Goal: Find specific page/section: Find specific page/section

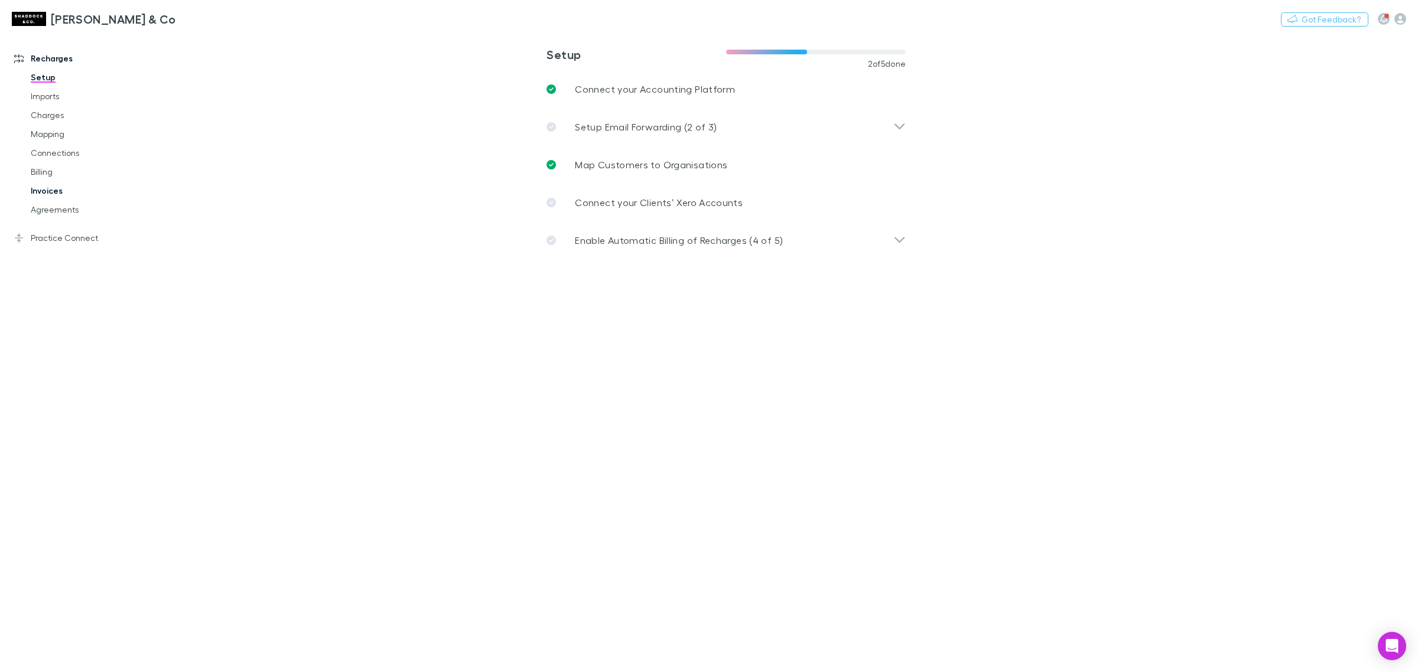
click at [74, 198] on link "Invoices" at bounding box center [93, 190] width 148 height 19
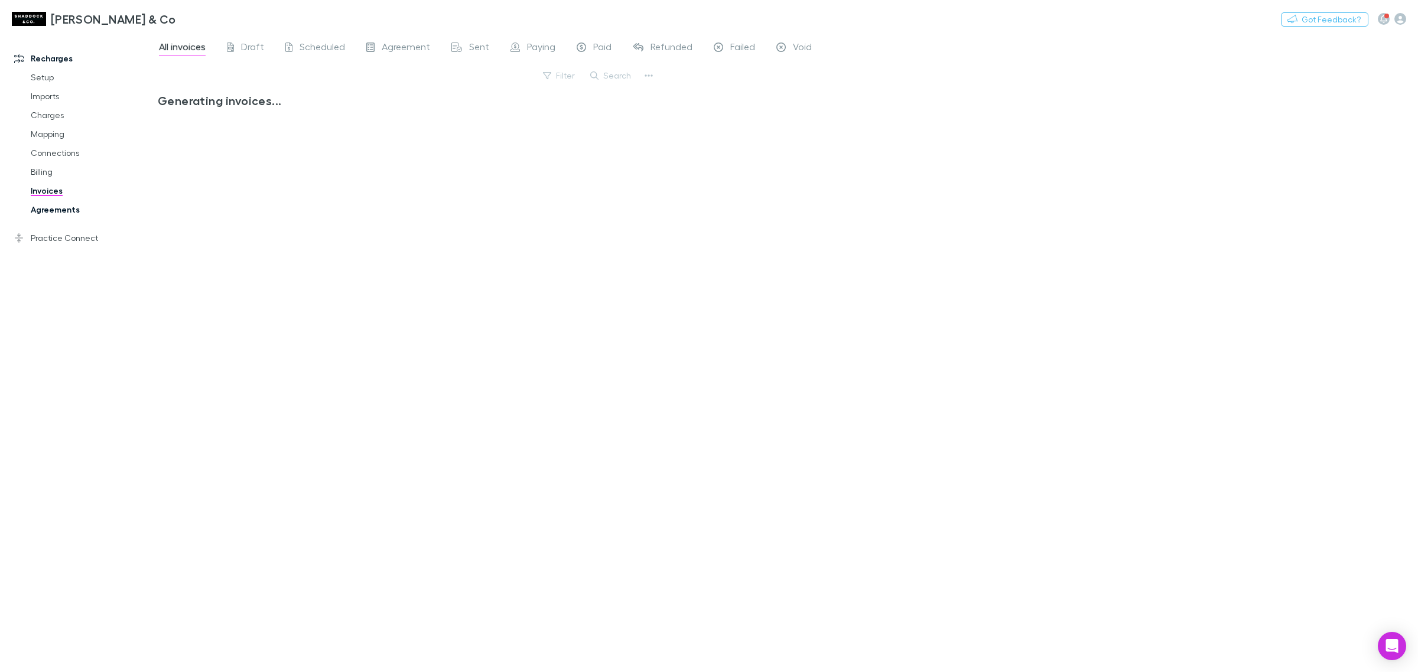
click at [71, 214] on link "Agreements" at bounding box center [93, 209] width 148 height 19
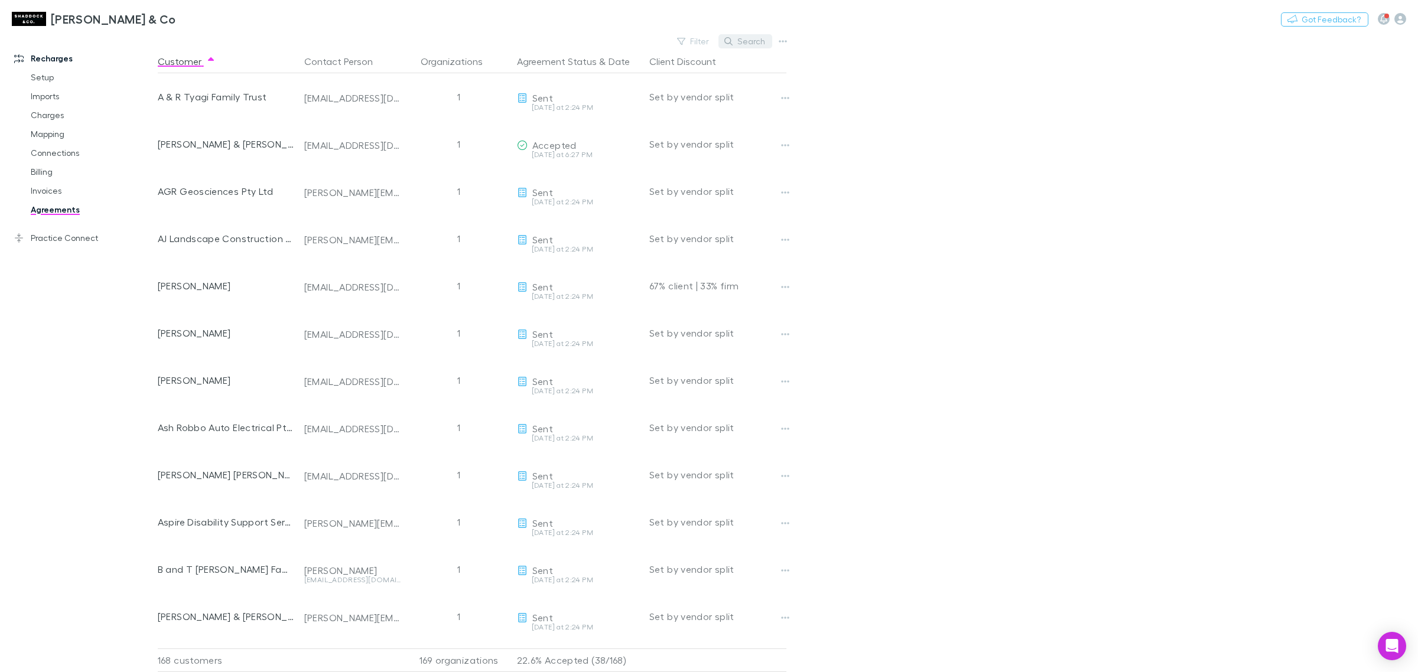
click at [748, 44] on button "Search" at bounding box center [745, 41] width 54 height 14
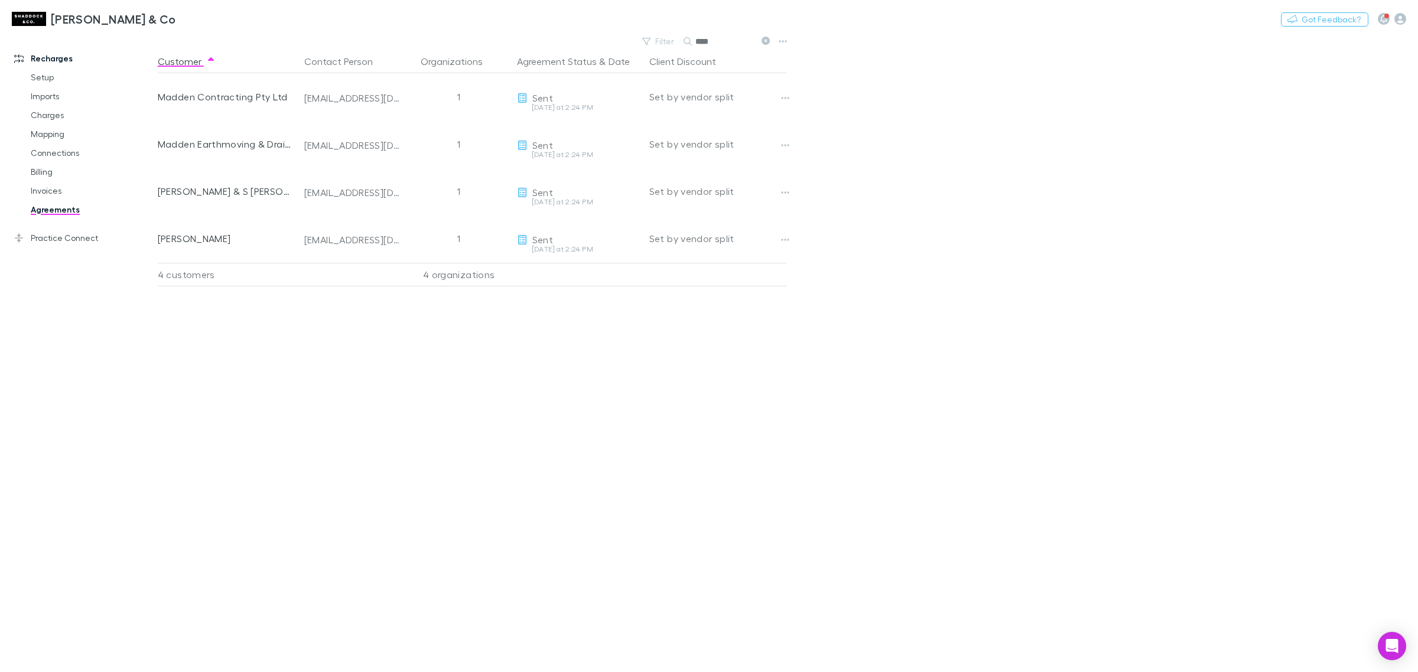
type input "****"
click at [64, 210] on link "Agreements" at bounding box center [93, 209] width 148 height 19
click at [764, 42] on icon at bounding box center [765, 41] width 8 height 8
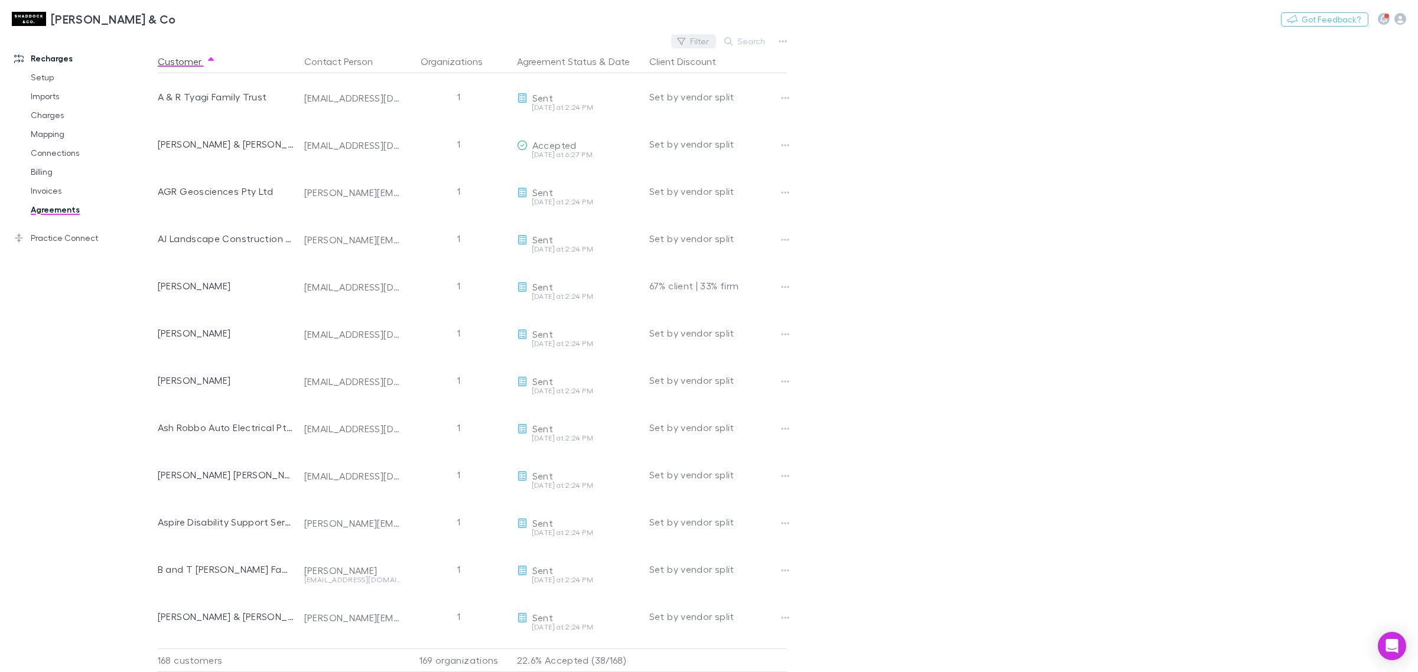
click at [697, 41] on button "Filter" at bounding box center [693, 41] width 45 height 14
click at [628, 152] on li "Accepted" at bounding box center [614, 155] width 206 height 19
click at [1071, 200] on div at bounding box center [709, 336] width 1418 height 672
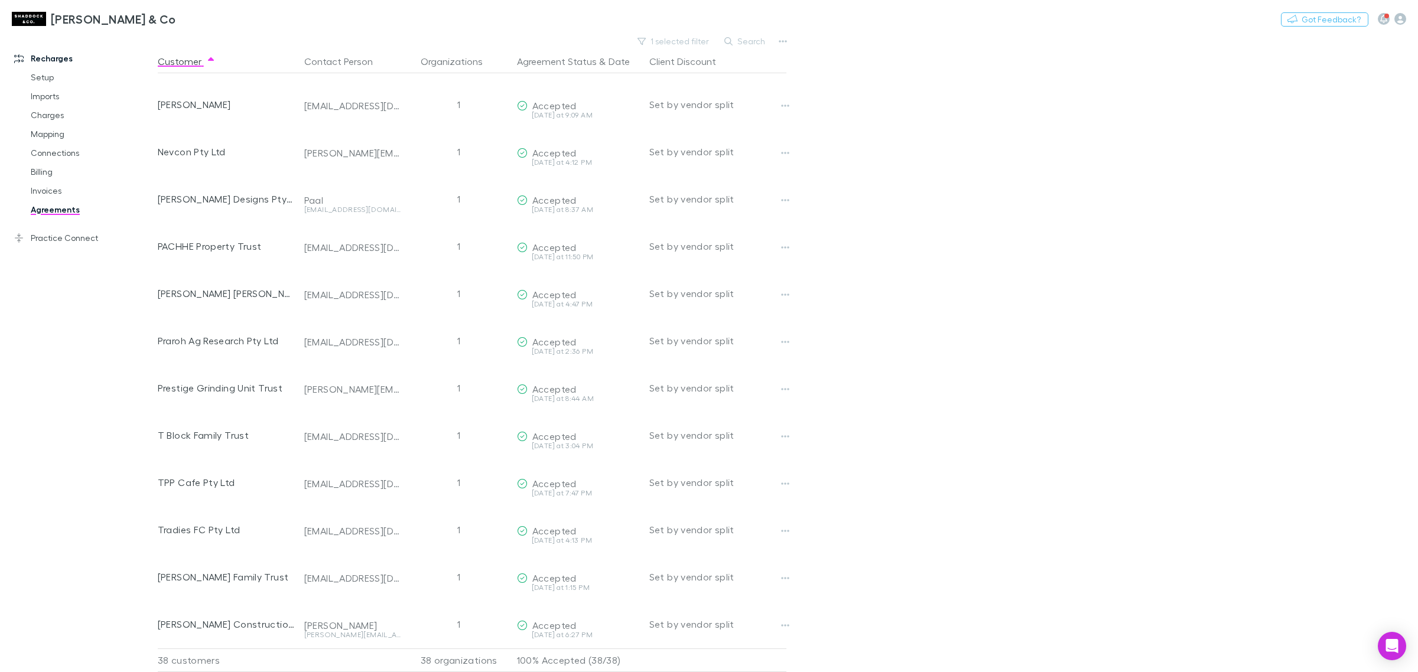
scroll to position [1231, 0]
click at [66, 210] on link "Agreements" at bounding box center [93, 209] width 148 height 19
click at [694, 39] on button "1 selected filter" at bounding box center [673, 41] width 84 height 14
click at [701, 63] on icon "Clear" at bounding box center [704, 65] width 12 height 12
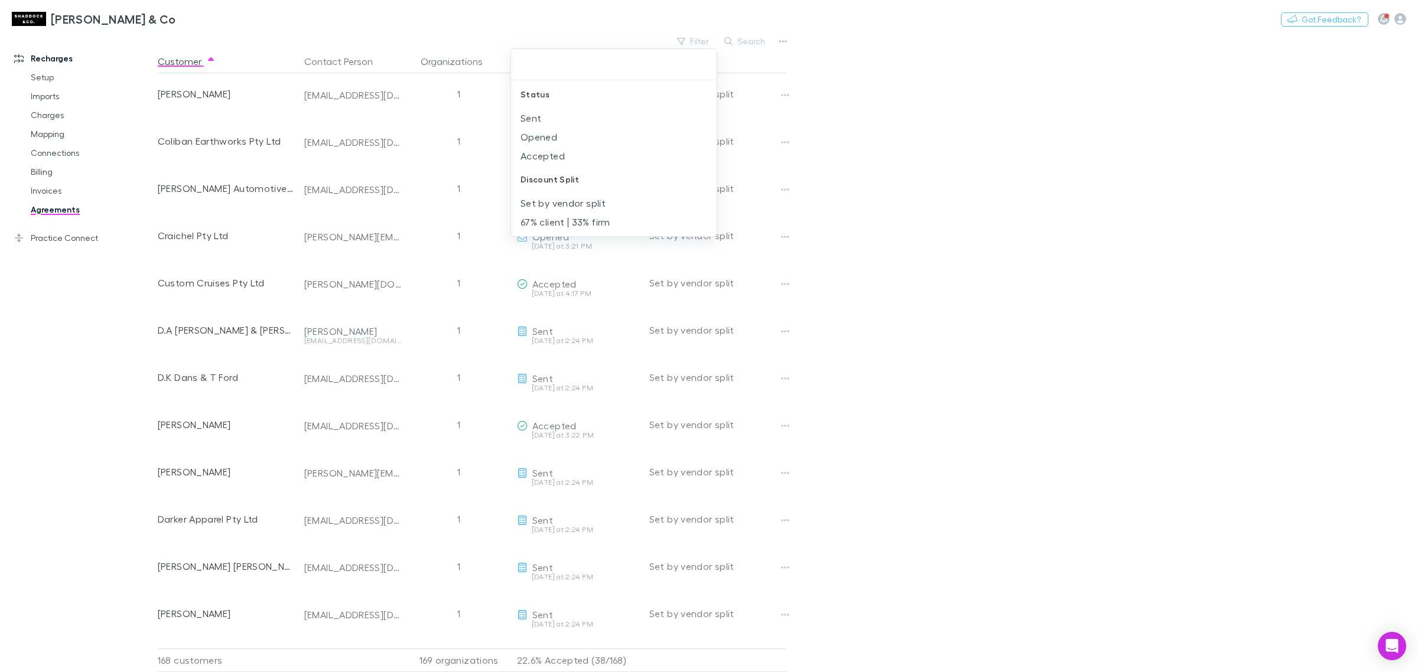
scroll to position [5390, 0]
click at [99, 328] on div at bounding box center [709, 336] width 1418 height 672
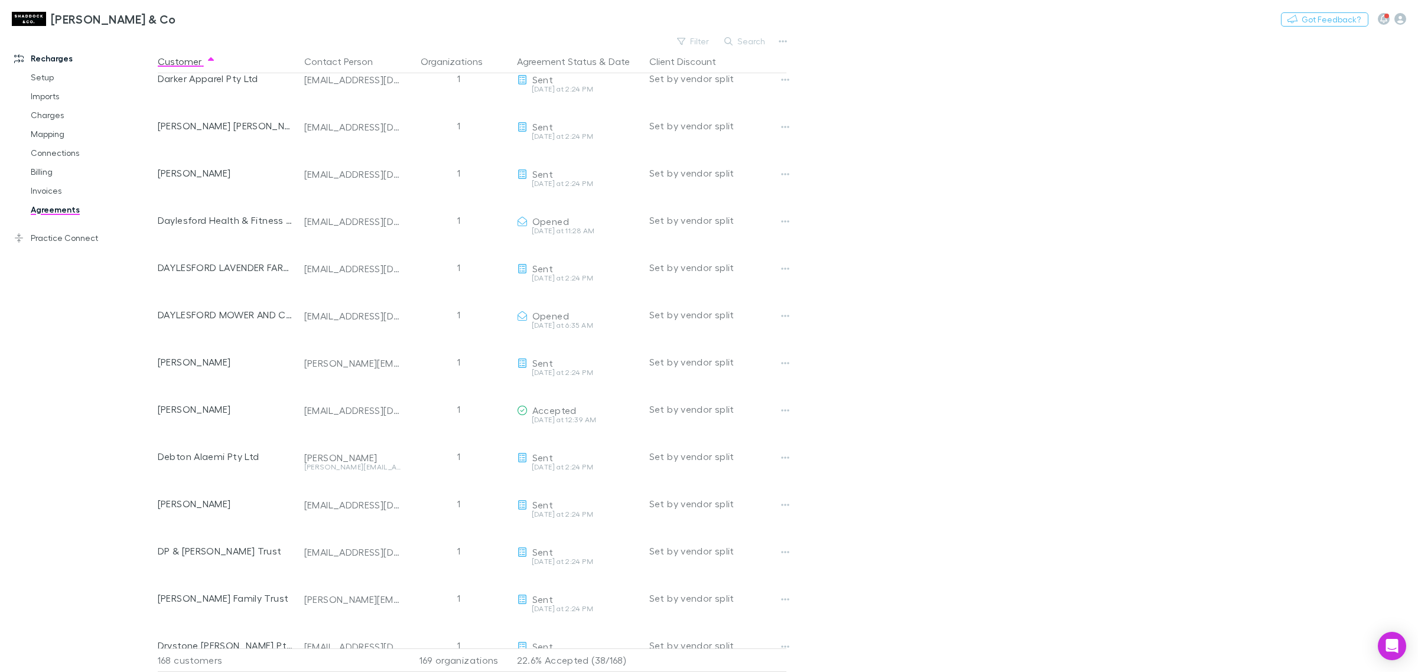
scroll to position [1698, 0]
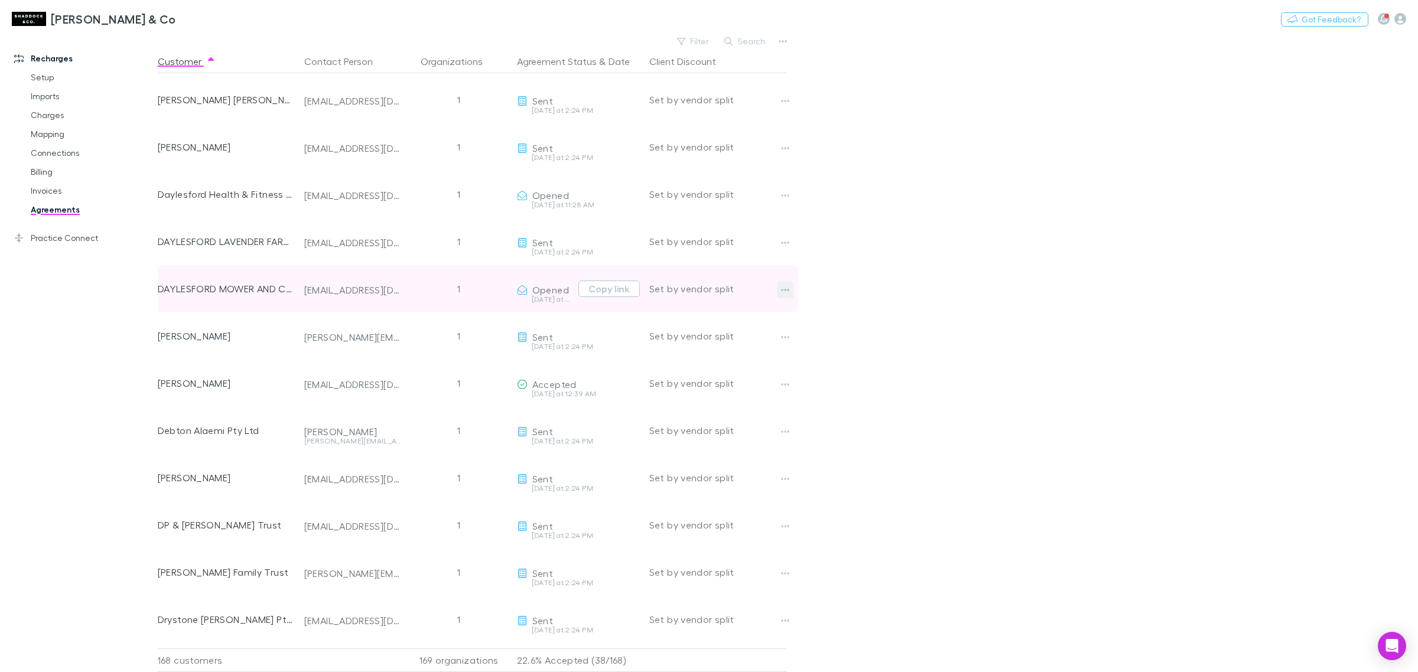
click at [781, 288] on icon "button" at bounding box center [785, 289] width 8 height 9
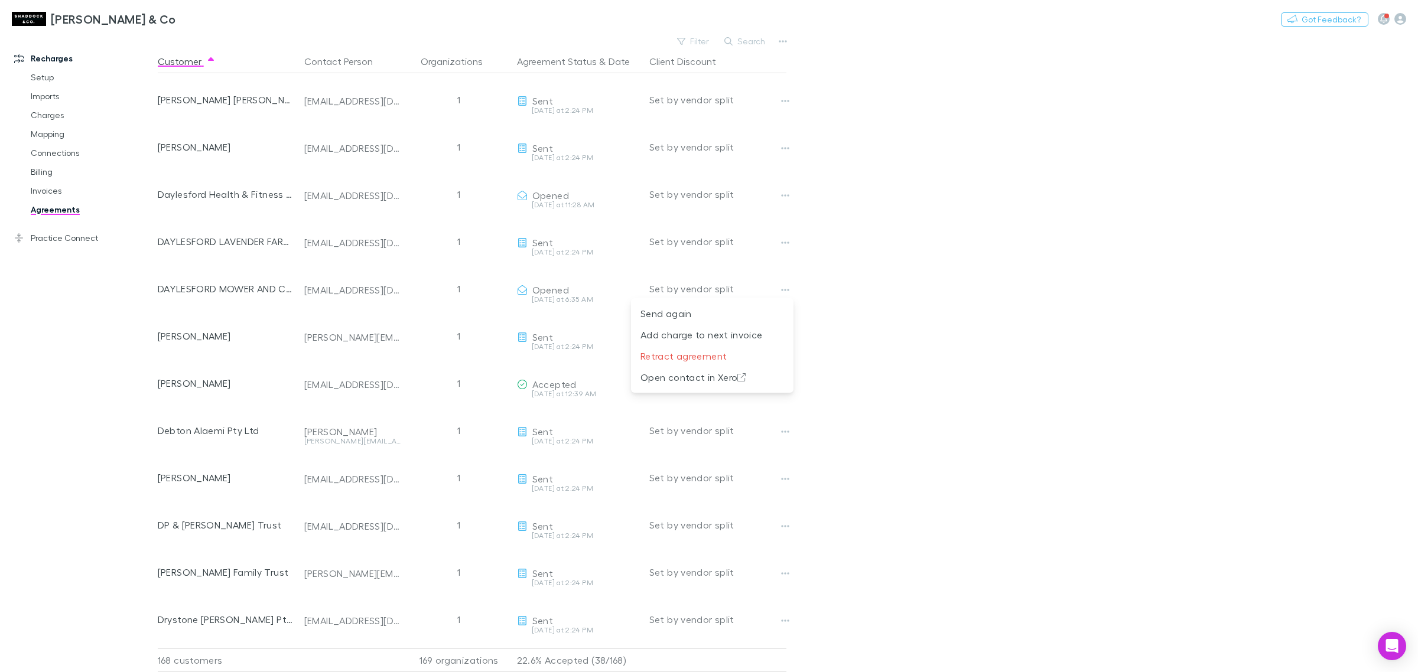
click at [950, 246] on div at bounding box center [709, 336] width 1418 height 672
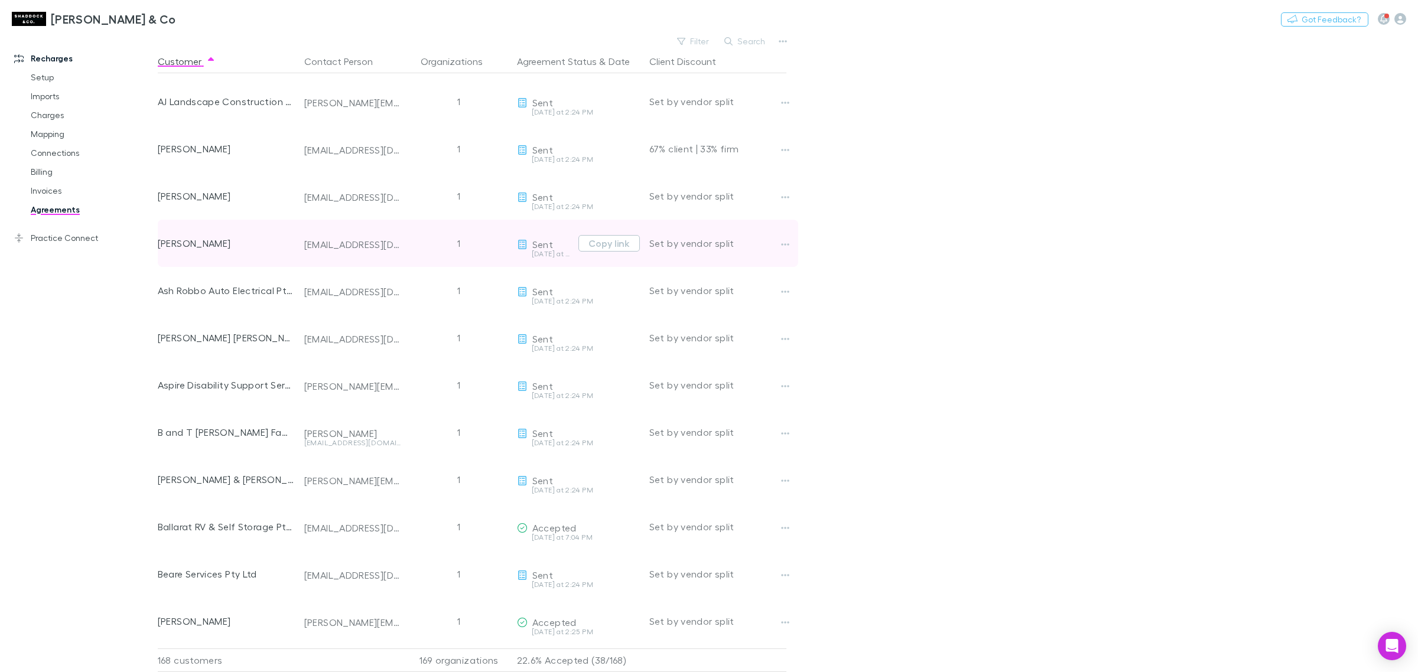
scroll to position [0, 0]
